Goal: Task Accomplishment & Management: Manage account settings

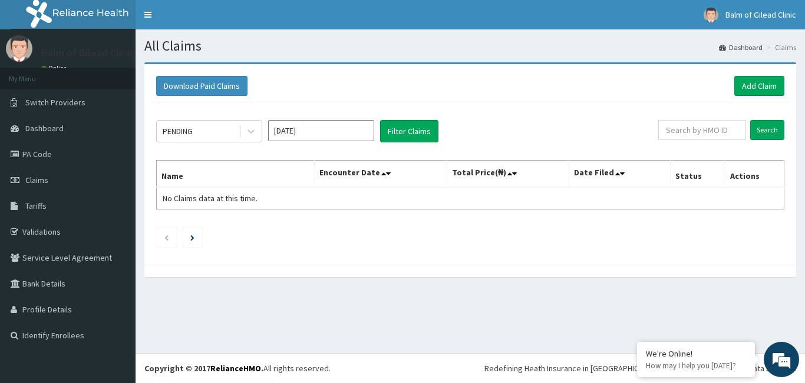
click at [296, 132] on input "[DATE]" at bounding box center [321, 130] width 106 height 21
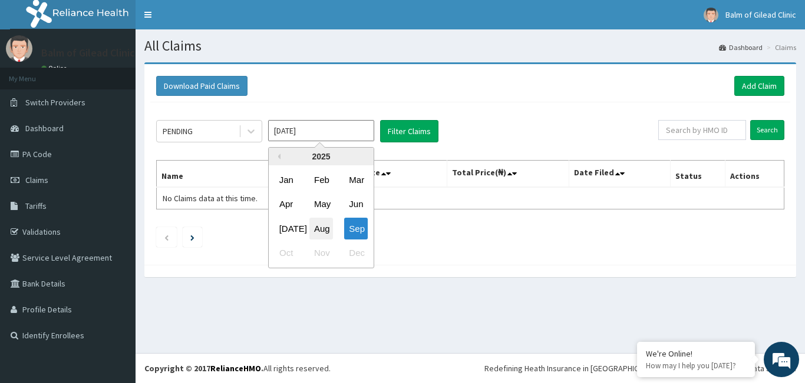
click at [320, 227] on div "Aug" at bounding box center [321, 229] width 24 height 22
type input "[DATE]"
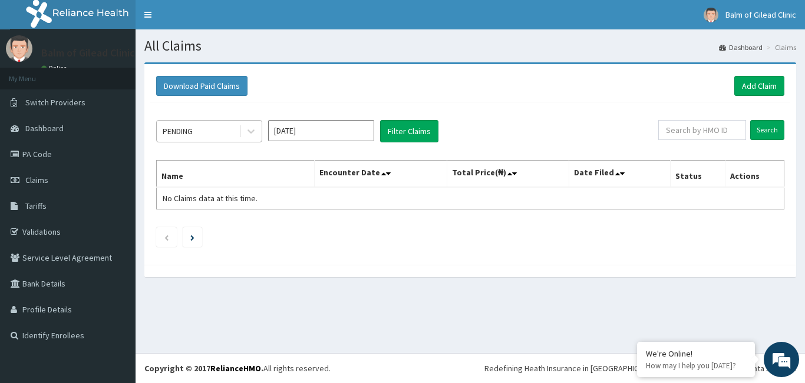
click at [230, 124] on div "PENDING" at bounding box center [198, 131] width 82 height 19
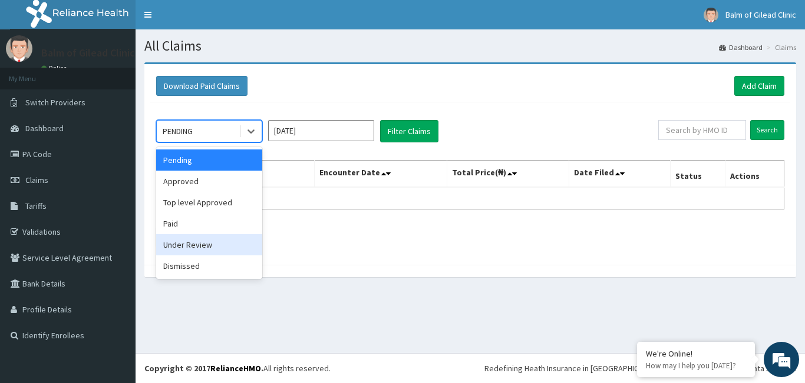
click at [205, 252] on div "Under Review" at bounding box center [209, 244] width 106 height 21
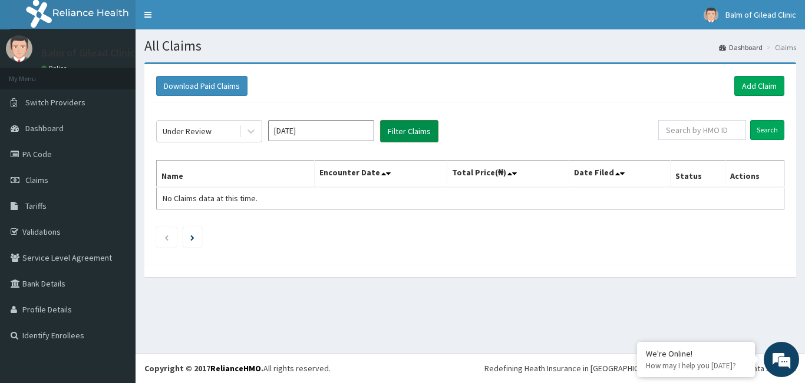
click at [426, 133] on button "Filter Claims" at bounding box center [409, 131] width 58 height 22
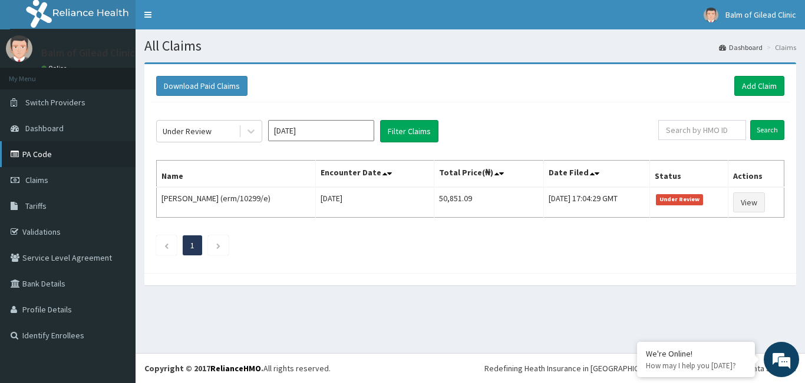
click at [67, 154] on link "PA Code" at bounding box center [67, 154] width 135 height 26
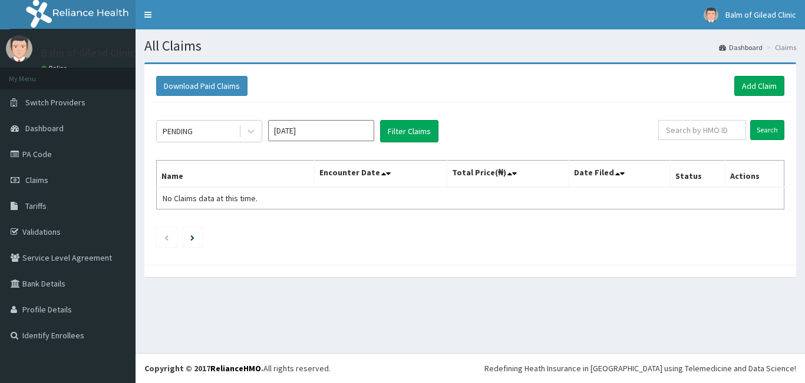
click at [292, 127] on input "Sep 2025" at bounding box center [321, 130] width 106 height 21
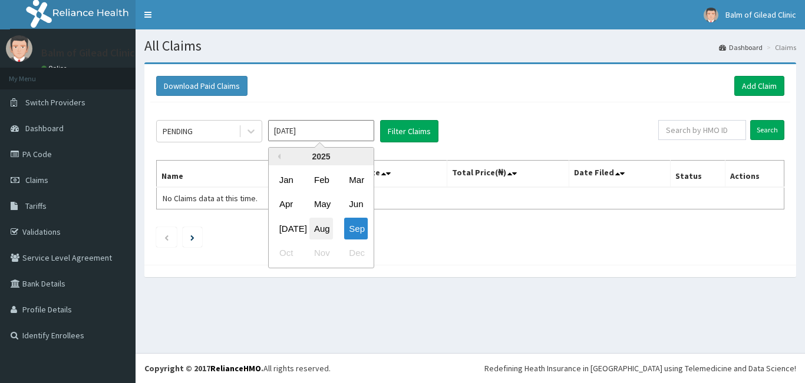
click at [318, 219] on div "Aug" at bounding box center [321, 229] width 24 height 22
type input "Aug 2025"
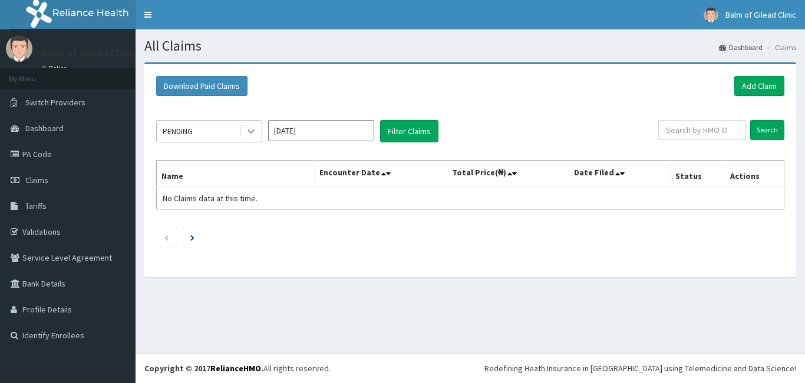
click at [253, 134] on icon at bounding box center [251, 131] width 12 height 12
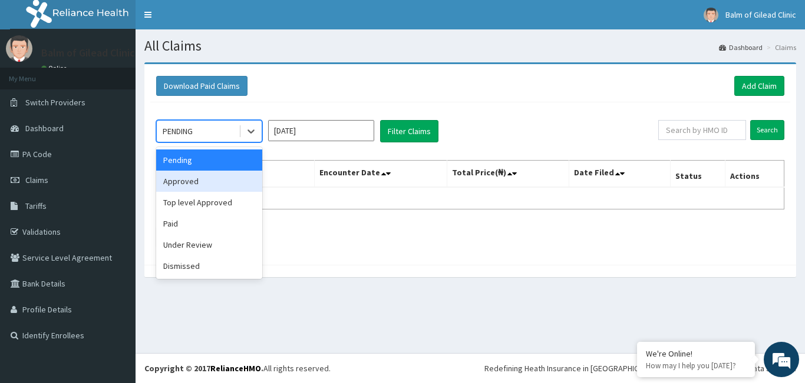
click at [211, 176] on div "Approved" at bounding box center [209, 181] width 106 height 21
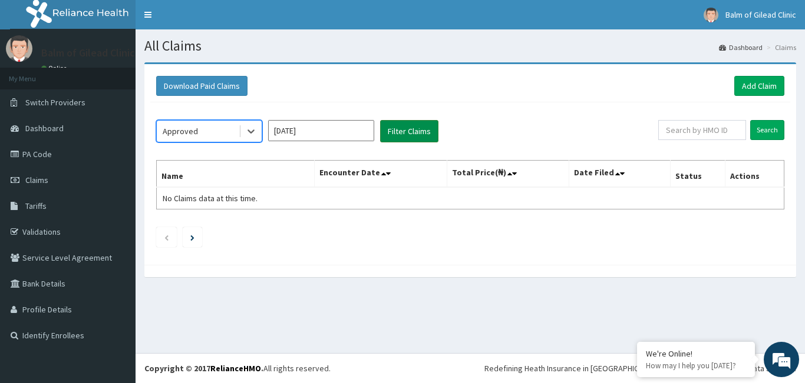
click at [397, 134] on button "Filter Claims" at bounding box center [409, 131] width 58 height 22
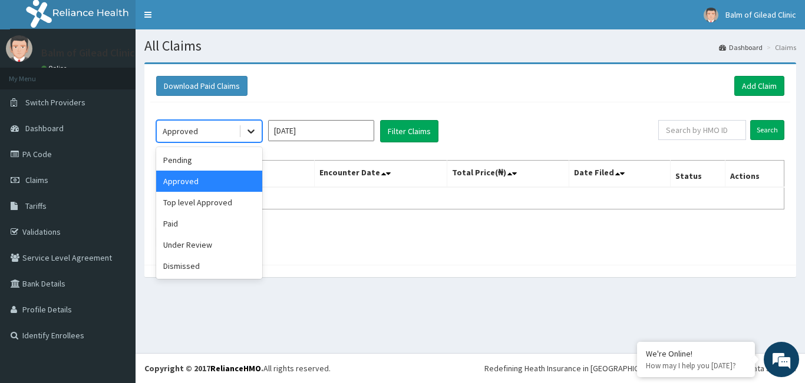
click at [255, 135] on icon at bounding box center [251, 131] width 12 height 12
click at [220, 247] on div "Under Review" at bounding box center [209, 244] width 106 height 21
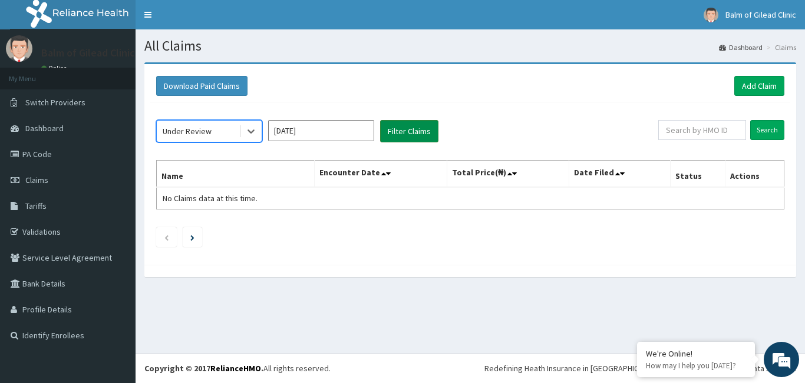
click at [406, 136] on button "Filter Claims" at bounding box center [409, 131] width 58 height 22
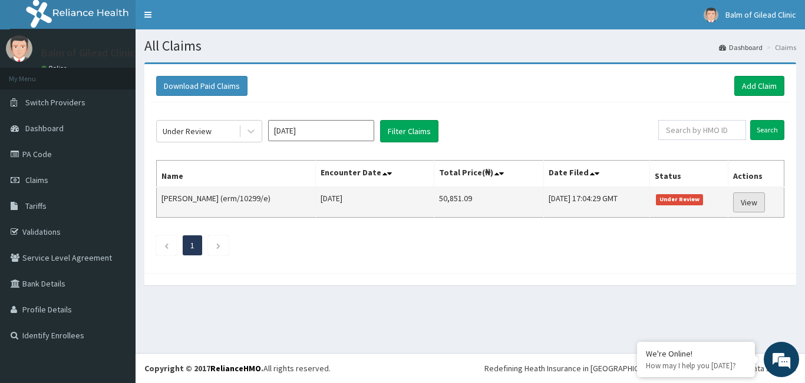
click at [743, 202] on link "View" at bounding box center [749, 203] width 32 height 20
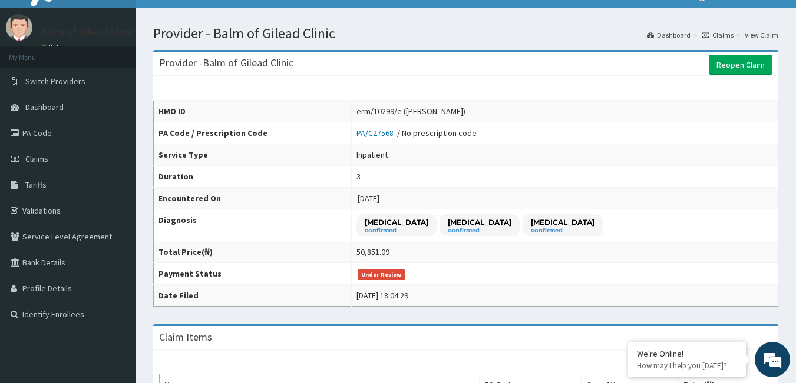
scroll to position [19, 0]
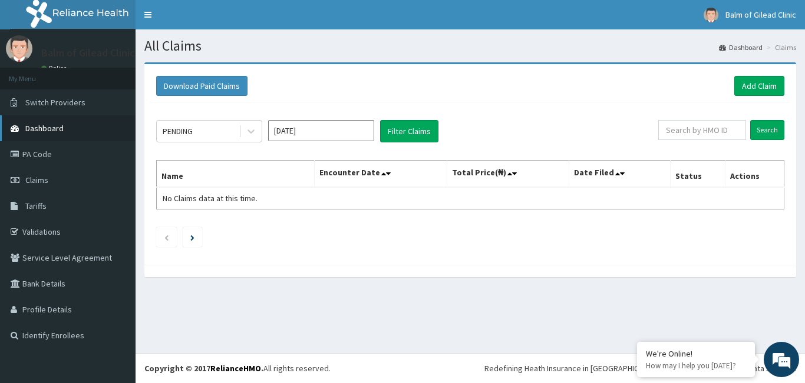
click at [69, 128] on link "Dashboard" at bounding box center [67, 128] width 135 height 26
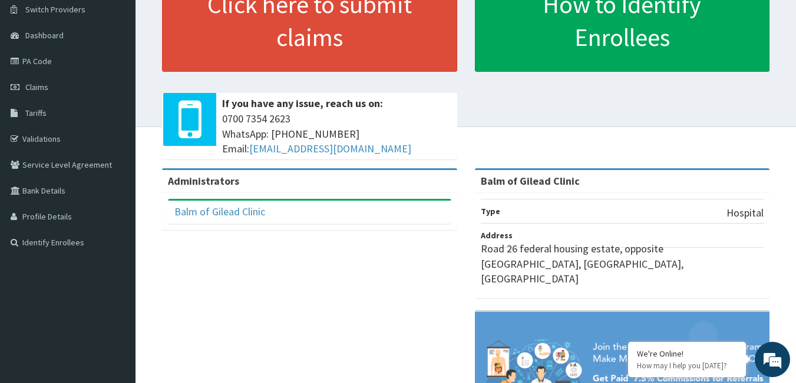
scroll to position [95, 0]
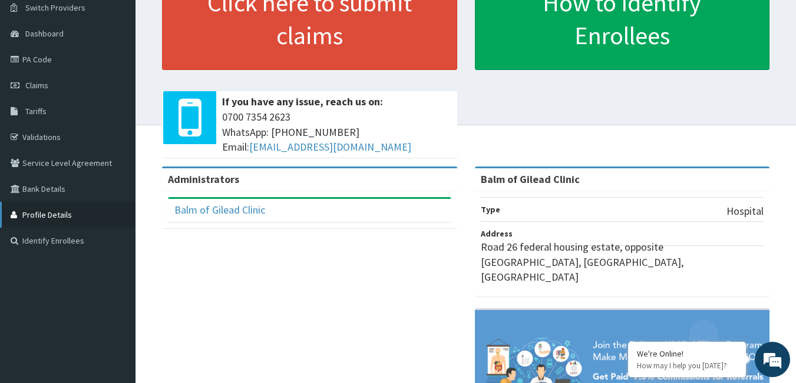
click at [49, 218] on link "Profile Details" at bounding box center [67, 215] width 135 height 26
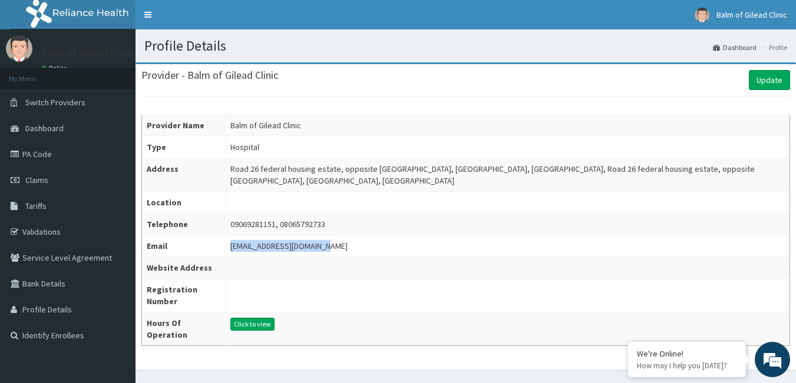
drag, startPoint x: 226, startPoint y: 246, endPoint x: 319, endPoint y: 250, distance: 92.6
click at [319, 250] on td "bogileadclinic@gmail.com" at bounding box center [508, 247] width 564 height 22
copy div "bogileadclinic@gmail.com"
click at [365, 243] on td "bogileadclinic@gmail.com" at bounding box center [508, 247] width 564 height 22
click at [53, 179] on link "Claims" at bounding box center [67, 180] width 135 height 26
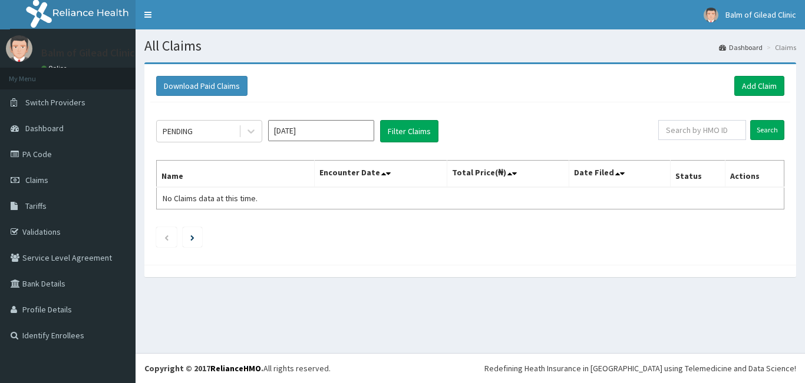
click at [248, 130] on icon at bounding box center [250, 132] width 7 height 4
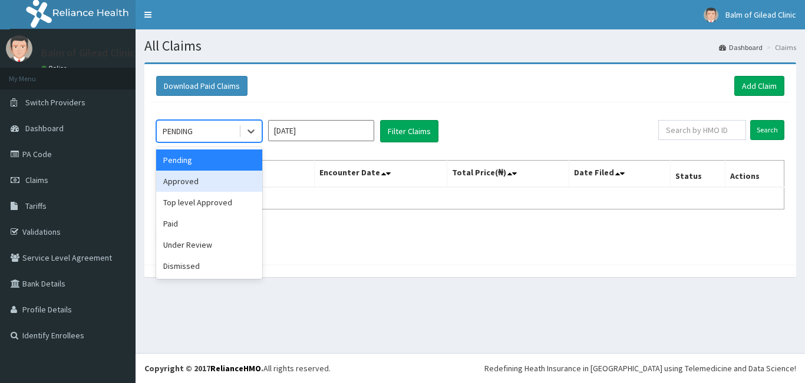
click at [220, 190] on div "Approved" at bounding box center [209, 181] width 106 height 21
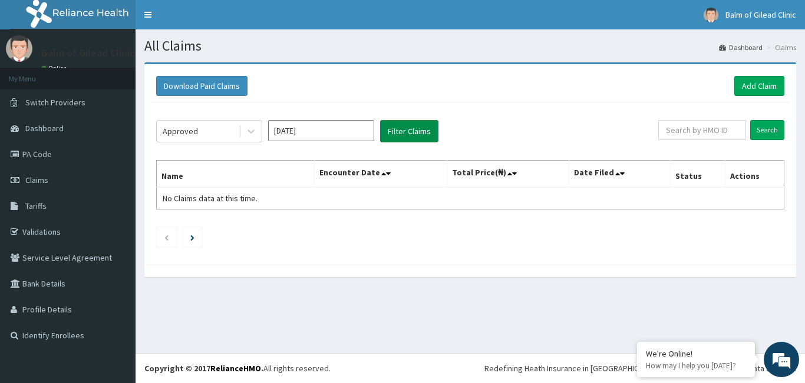
click at [402, 127] on button "Filter Claims" at bounding box center [409, 131] width 58 height 22
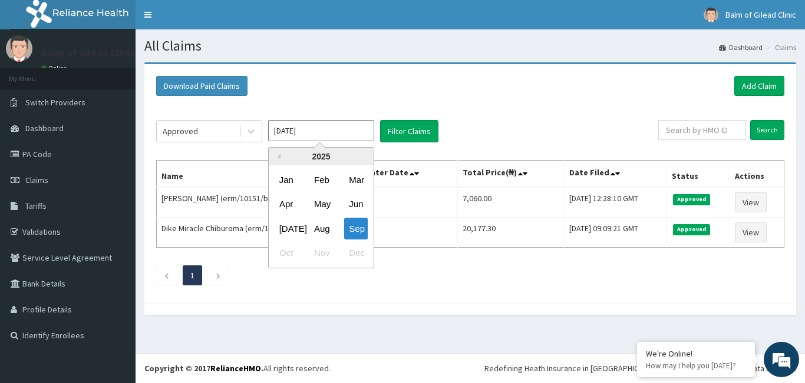
click at [332, 130] on input "Sep 2025" at bounding box center [321, 130] width 106 height 21
click at [323, 228] on div "Aug" at bounding box center [321, 229] width 24 height 22
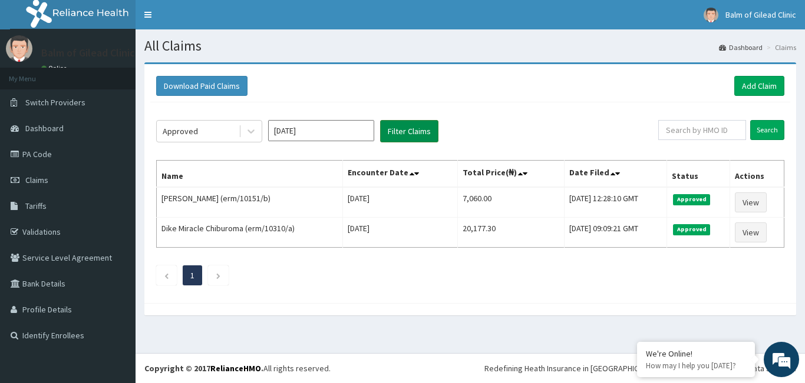
click at [413, 134] on button "Filter Claims" at bounding box center [409, 131] width 58 height 22
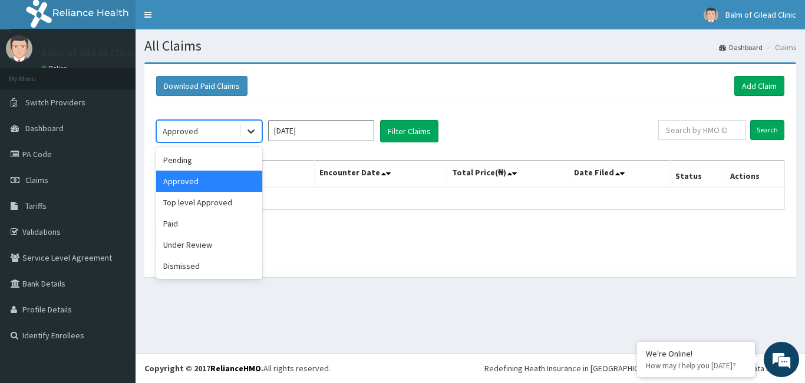
click at [242, 134] on div at bounding box center [250, 131] width 21 height 21
click at [214, 160] on div "Pending" at bounding box center [209, 160] width 106 height 21
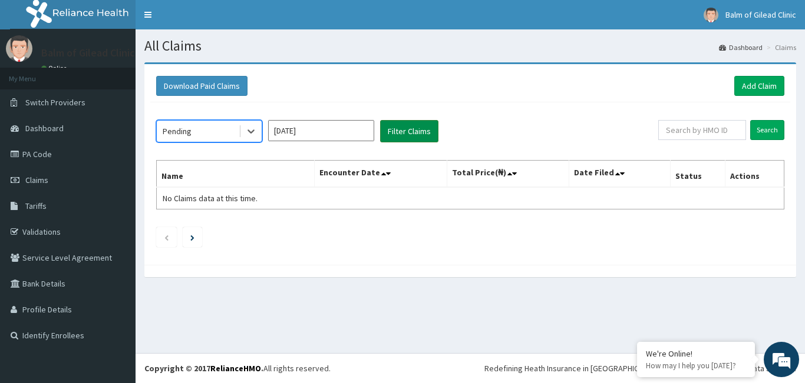
click at [392, 120] on button "Filter Claims" at bounding box center [409, 131] width 58 height 22
click at [246, 130] on icon at bounding box center [251, 131] width 12 height 12
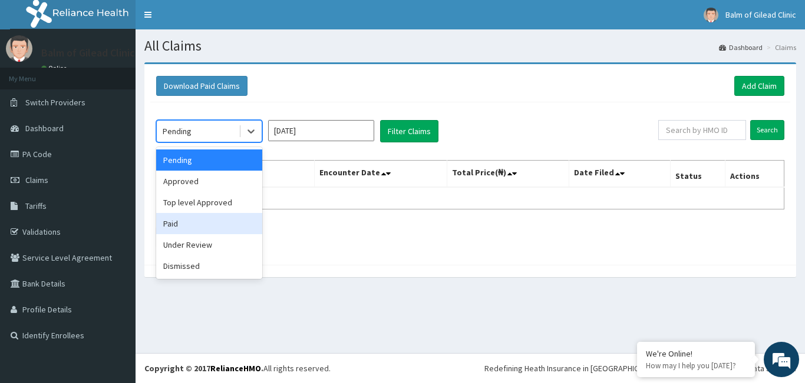
click at [200, 225] on div "Paid" at bounding box center [209, 223] width 106 height 21
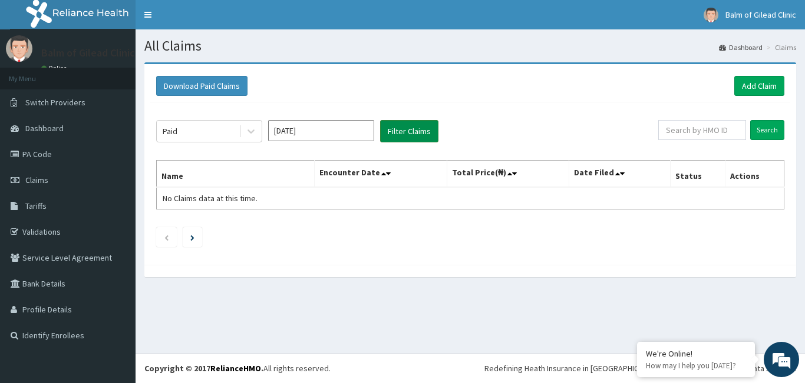
click at [396, 132] on button "Filter Claims" at bounding box center [409, 131] width 58 height 22
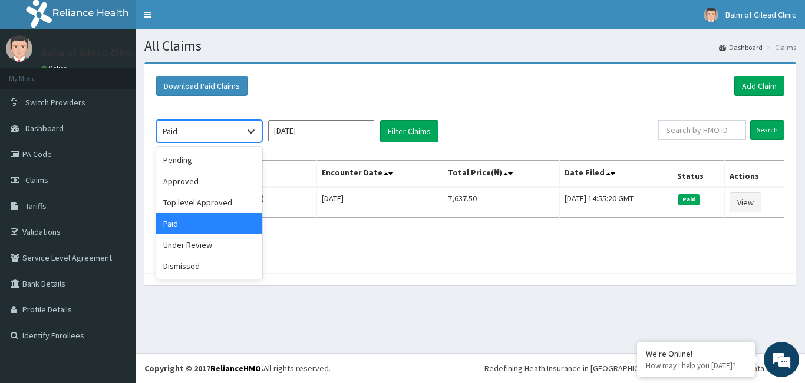
click at [245, 141] on div at bounding box center [250, 131] width 21 height 21
click at [206, 251] on div "Under Review" at bounding box center [209, 244] width 106 height 21
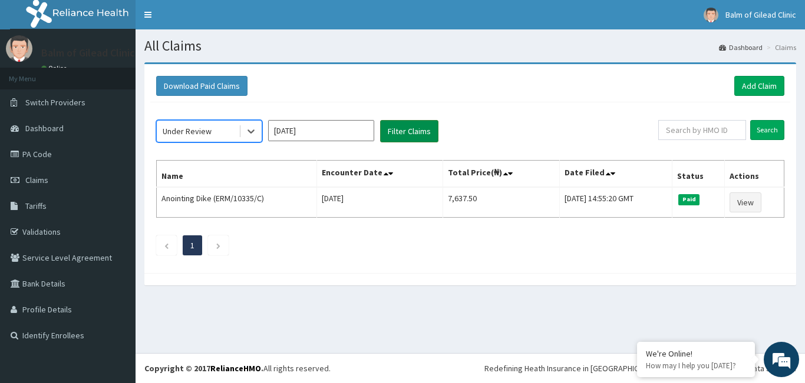
click at [407, 134] on button "Filter Claims" at bounding box center [409, 131] width 58 height 22
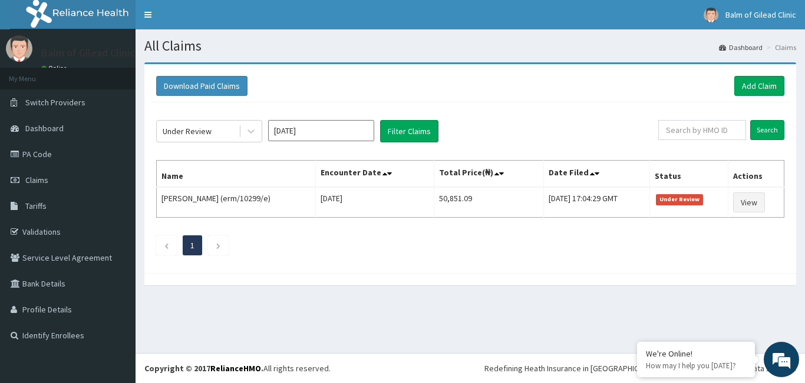
click at [294, 127] on input "Aug 2025" at bounding box center [321, 130] width 106 height 21
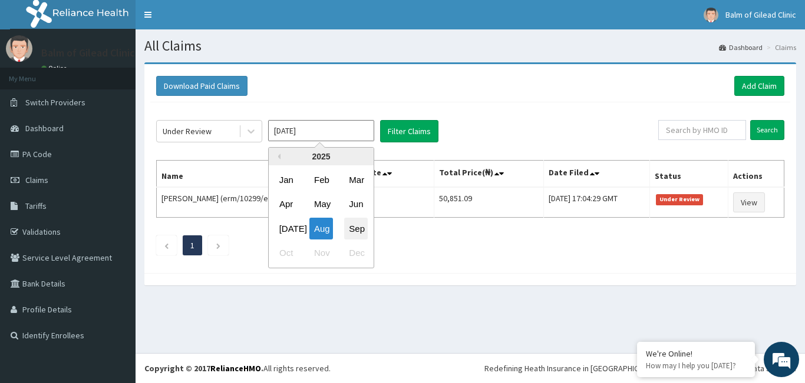
click at [353, 228] on div "Sep" at bounding box center [356, 229] width 24 height 22
type input "Sep 2025"
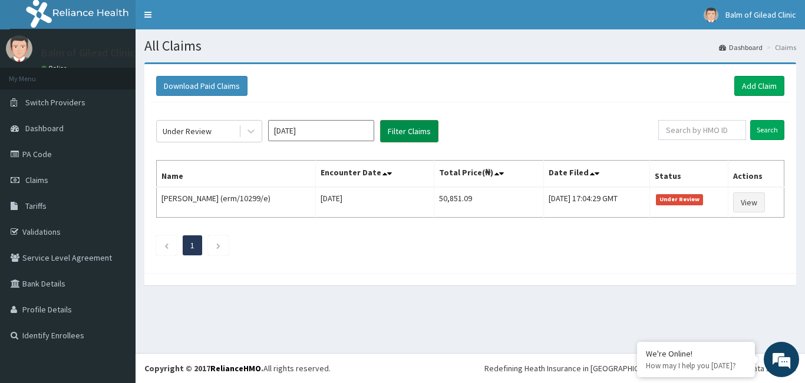
click at [396, 135] on button "Filter Claims" at bounding box center [409, 131] width 58 height 22
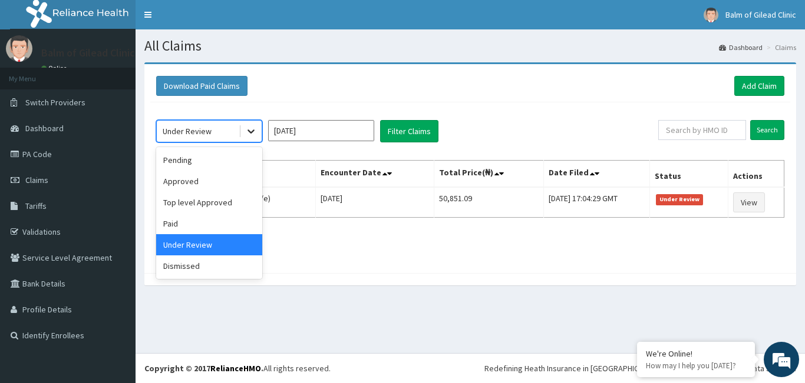
click at [247, 135] on icon at bounding box center [251, 131] width 12 height 12
click at [212, 189] on div "Approved" at bounding box center [209, 181] width 106 height 21
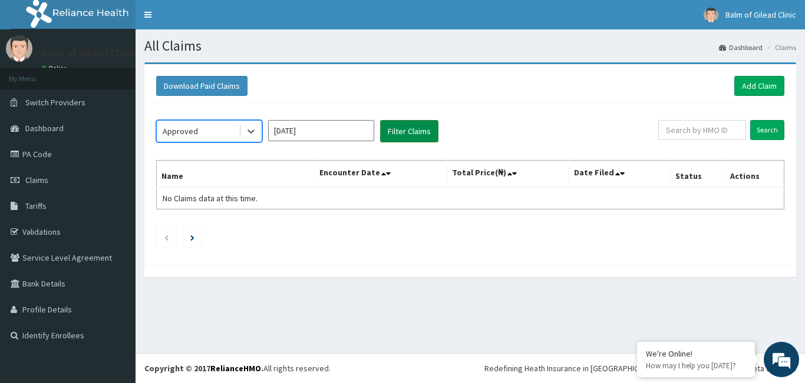
click at [409, 133] on button "Filter Claims" at bounding box center [409, 131] width 58 height 22
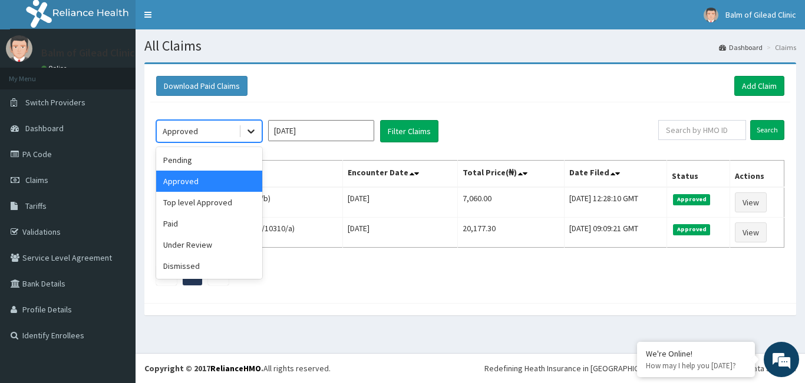
click at [247, 129] on icon at bounding box center [251, 131] width 12 height 12
click at [199, 217] on div "Paid" at bounding box center [209, 223] width 106 height 21
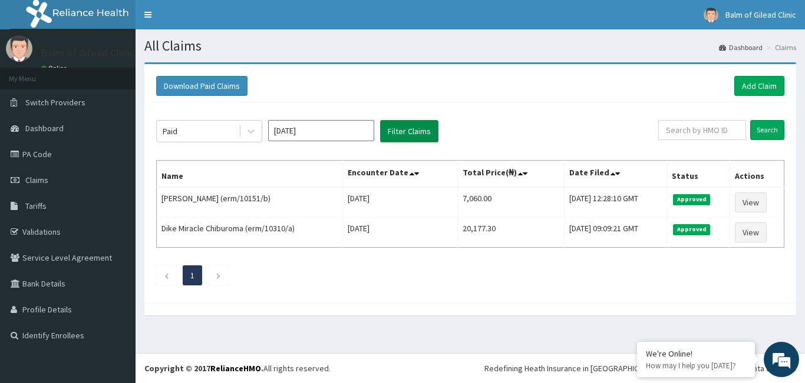
click at [405, 135] on button "Filter Claims" at bounding box center [409, 131] width 58 height 22
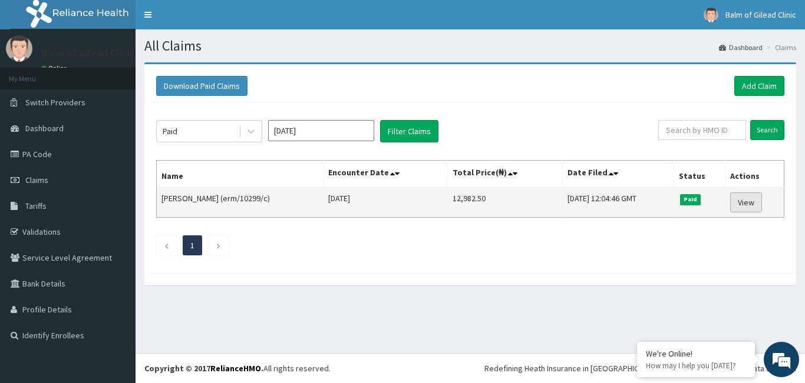
click at [752, 206] on link "View" at bounding box center [746, 203] width 32 height 20
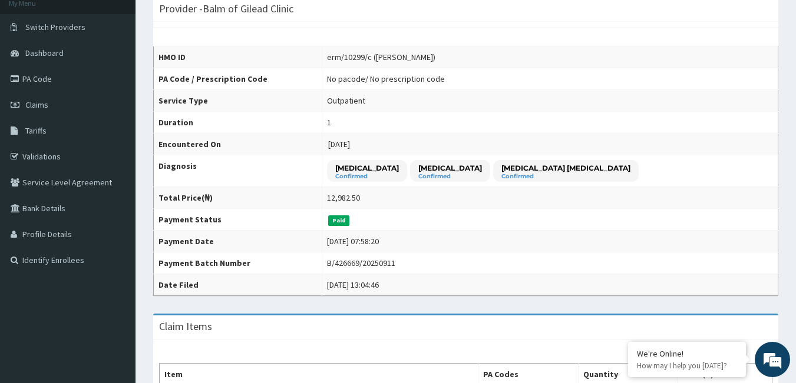
scroll to position [78, 0]
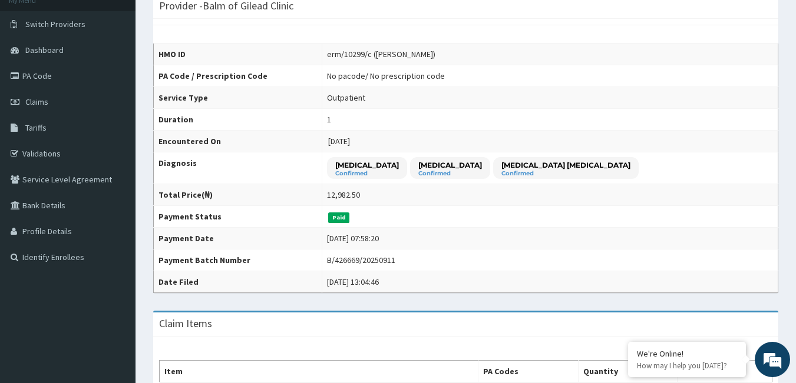
drag, startPoint x: 798, startPoint y: 77, endPoint x: 799, endPoint y: 109, distance: 31.8
click at [795, 109] on html "R EL Toggle navigation Balm of Gilead Clinic Balm of Gilead Clinic - [EMAIL_ADD…" at bounding box center [398, 368] width 796 height 893
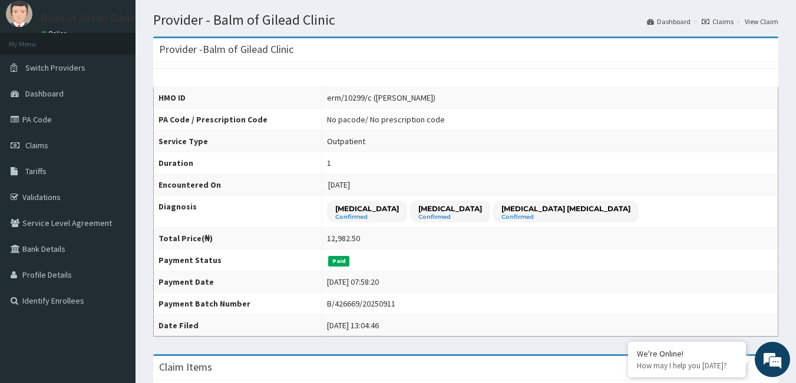
scroll to position [0, 0]
